Goal: Task Accomplishment & Management: Manage account settings

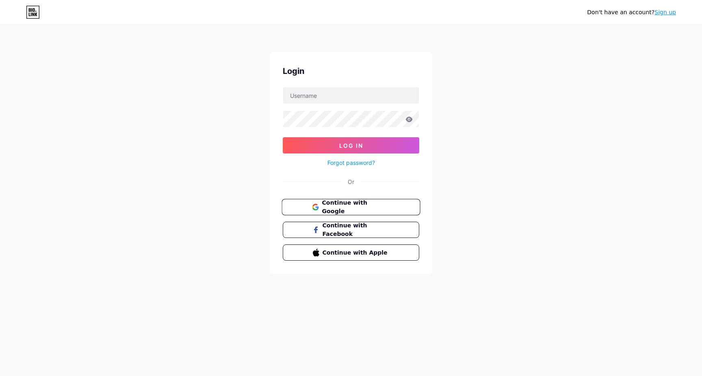
click at [346, 208] on span "Continue with Google" at bounding box center [356, 207] width 68 height 17
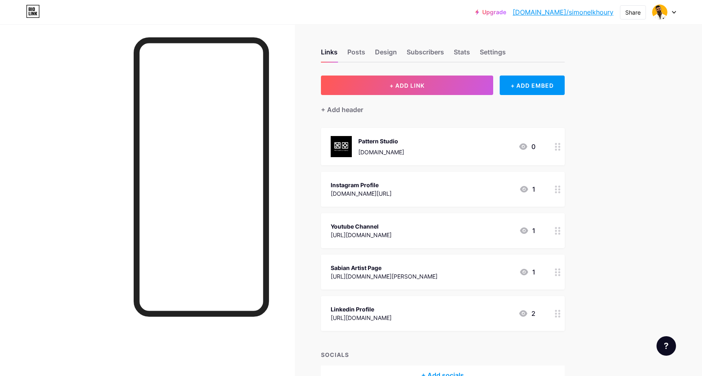
click at [558, 317] on circle at bounding box center [559, 316] width 2 height 2
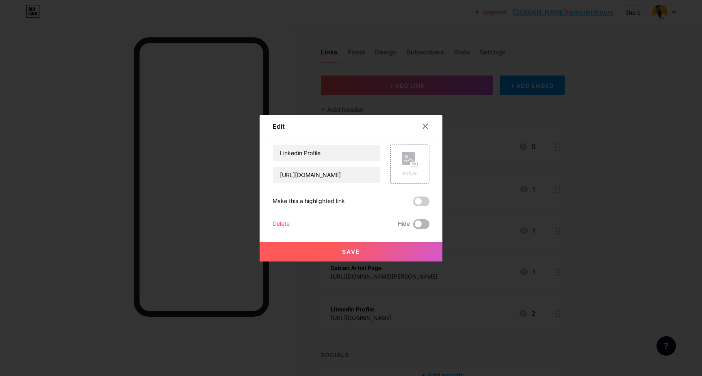
click at [424, 225] on span at bounding box center [421, 224] width 16 height 10
click at [413, 226] on input "checkbox" at bounding box center [413, 226] width 0 height 0
click at [345, 252] on span "Save" at bounding box center [351, 251] width 18 height 7
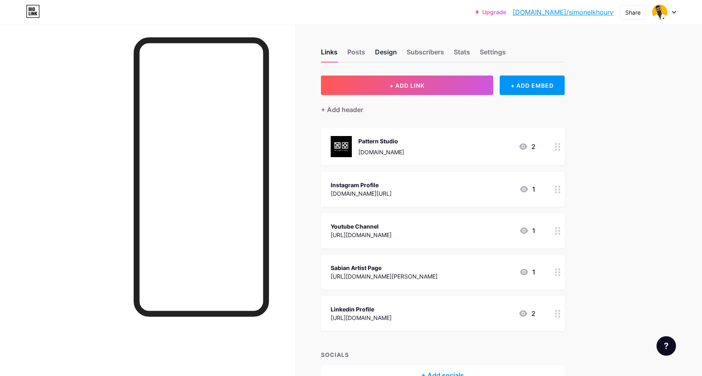
click at [381, 52] on div "Design" at bounding box center [386, 54] width 22 height 15
click at [391, 55] on div "Design" at bounding box center [386, 54] width 22 height 15
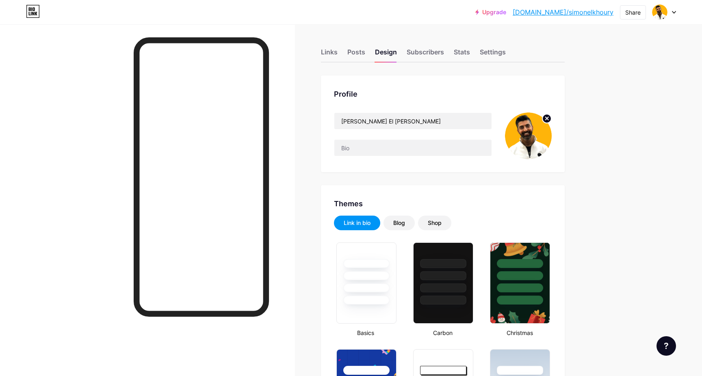
click at [548, 118] on circle at bounding box center [546, 118] width 9 height 9
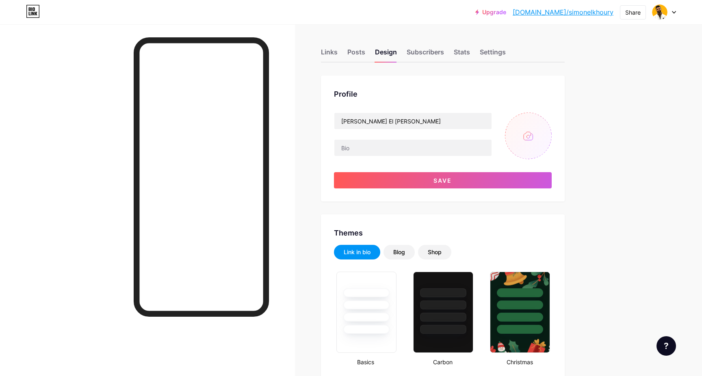
type input "#000000"
type input "#f5f5f5"
type input "#ffffff"
click at [530, 137] on input "file" at bounding box center [528, 135] width 47 height 47
type input "C:\fakepath\_FRA8500-2.JPG"
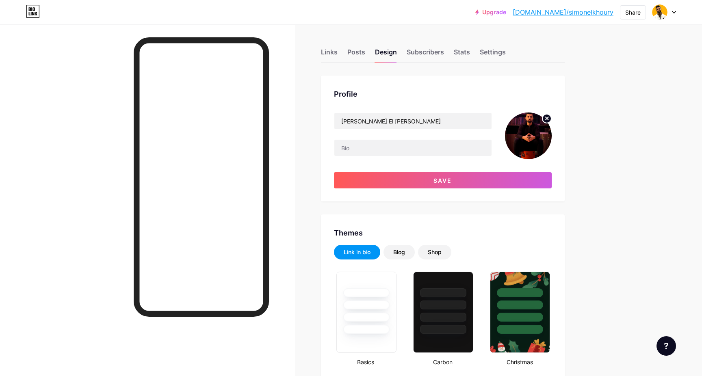
click at [547, 115] on circle at bounding box center [546, 118] width 9 height 9
click at [528, 134] on input "file" at bounding box center [528, 135] width 47 height 47
type input "C:\fakepath\Youtube-Channel-Profile-Pic.jpg"
click at [375, 146] on input "text" at bounding box center [412, 148] width 157 height 16
paste input "Pattern blends design and rhythm into one evolving identity. Want the full stor…"
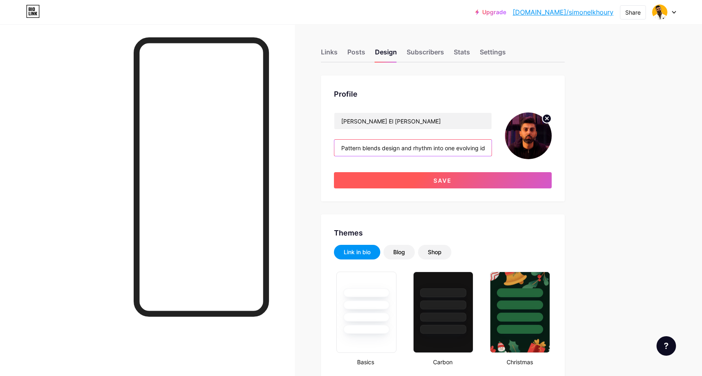
type input "Pattern blends design and rhythm into one evolving identity. Want the full stor…"
click at [463, 177] on button "Save" at bounding box center [443, 180] width 218 height 16
type input "#ffffff"
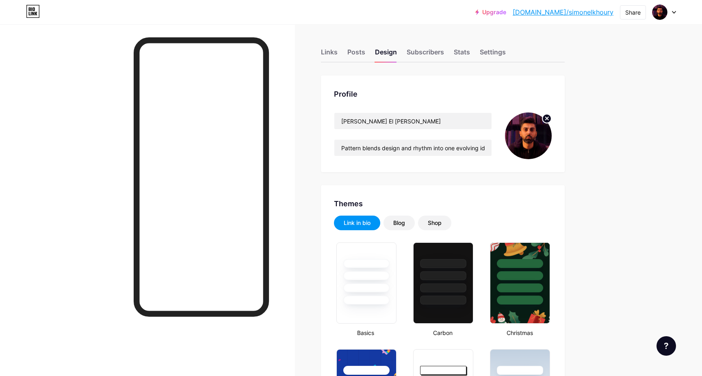
click at [89, 146] on div at bounding box center [147, 212] width 295 height 376
